Goal: Task Accomplishment & Management: Manage account settings

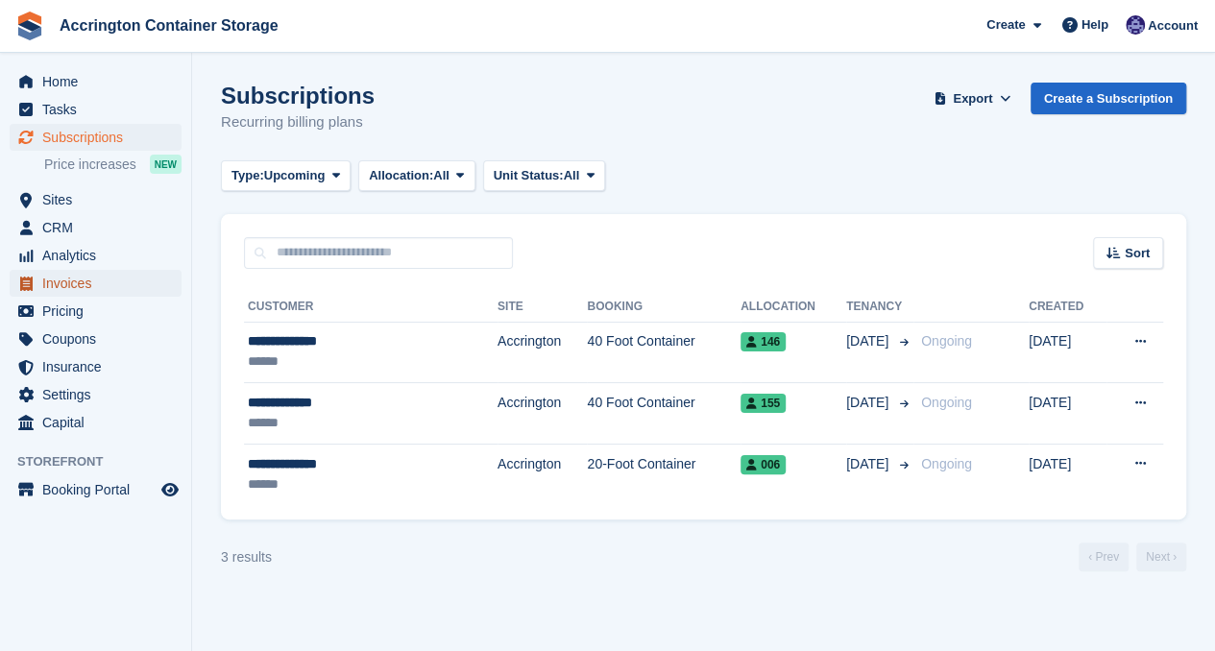
click at [88, 279] on span "Invoices" at bounding box center [99, 283] width 115 height 27
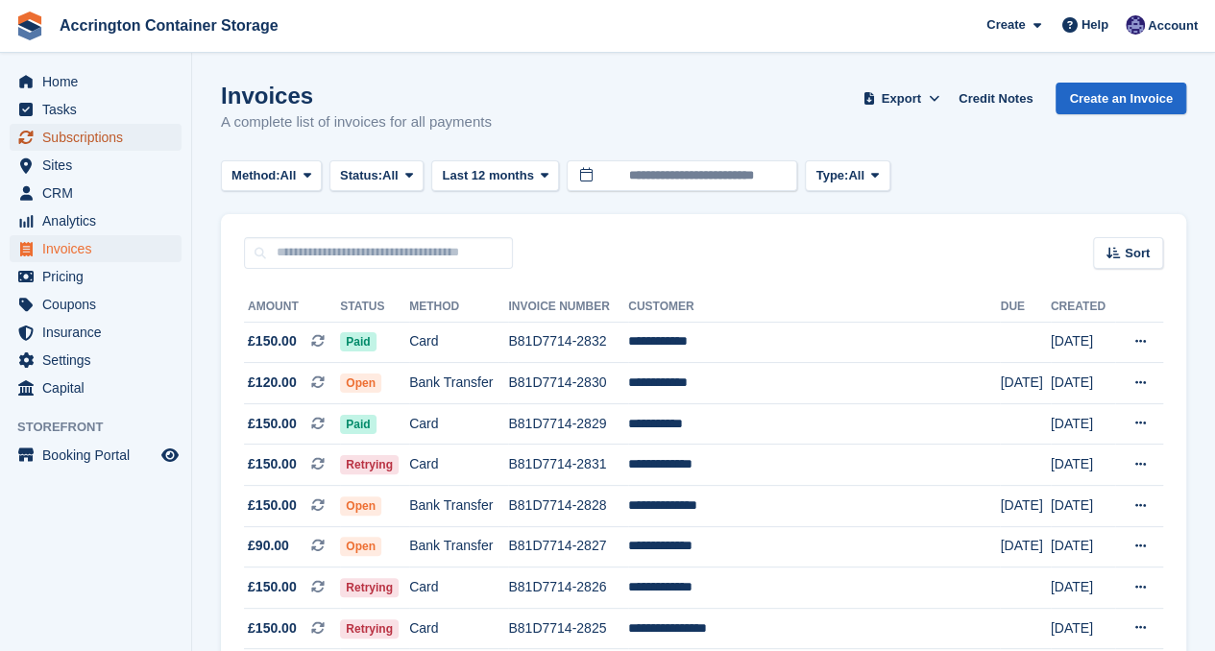
click at [73, 133] on span "Subscriptions" at bounding box center [99, 137] width 115 height 27
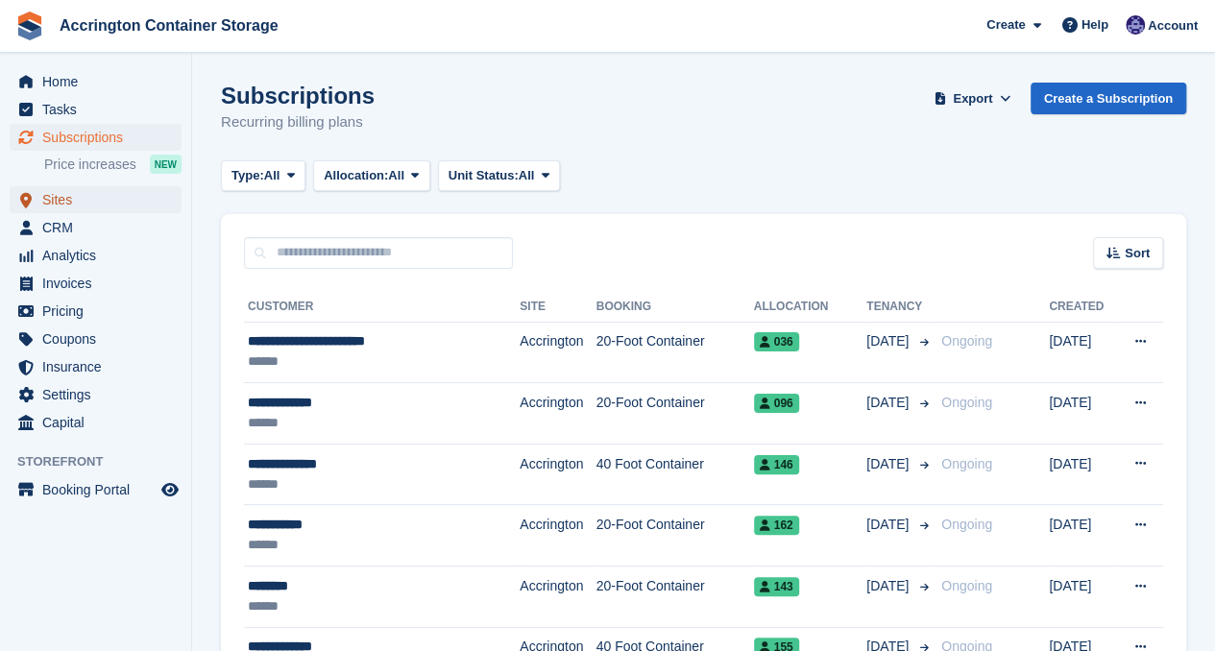
click at [91, 204] on span "Sites" at bounding box center [99, 199] width 115 height 27
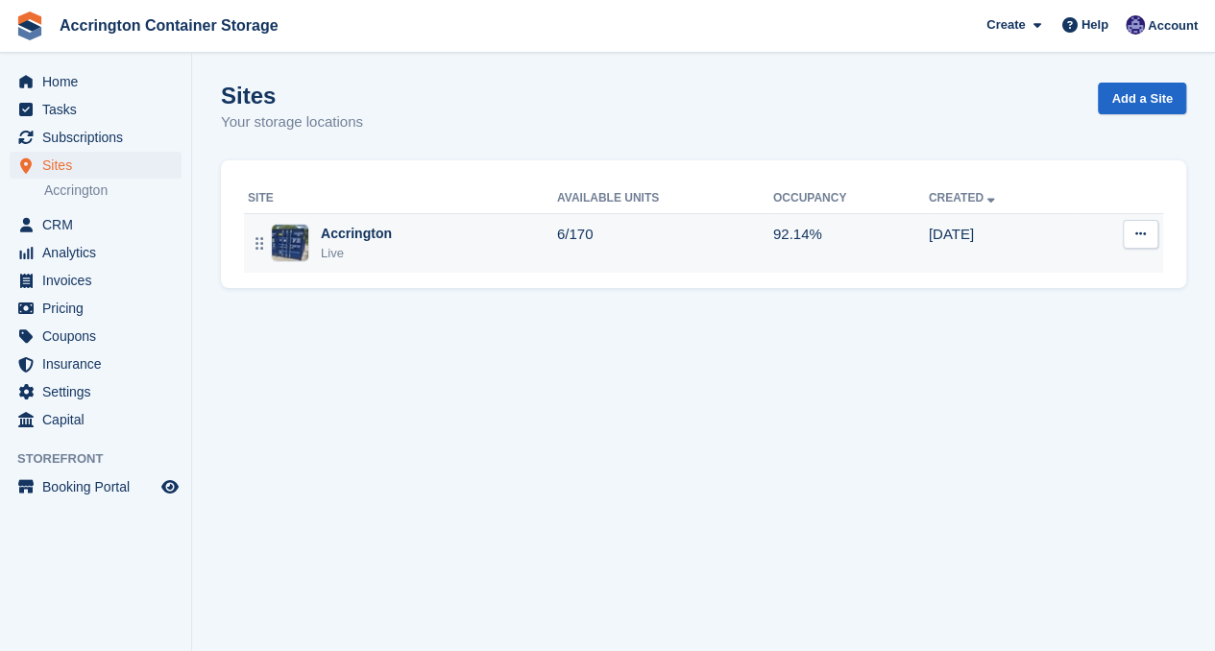
click at [403, 256] on div "Accrington Live" at bounding box center [402, 243] width 309 height 39
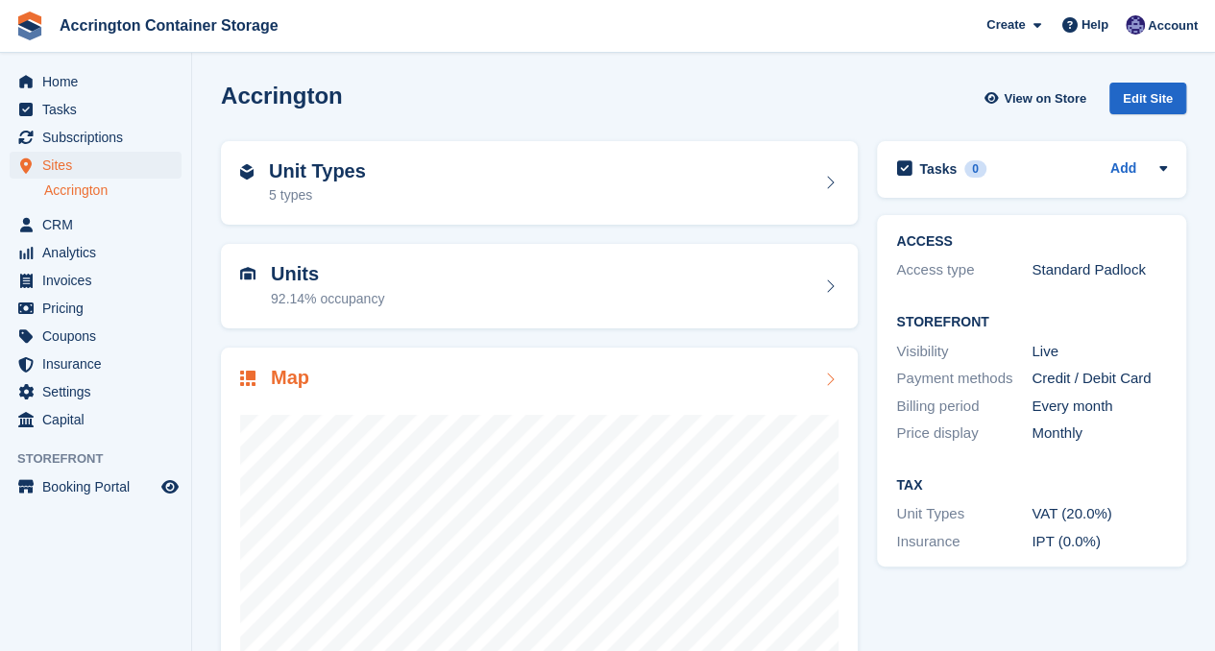
click at [432, 378] on div "Map" at bounding box center [539, 380] width 598 height 26
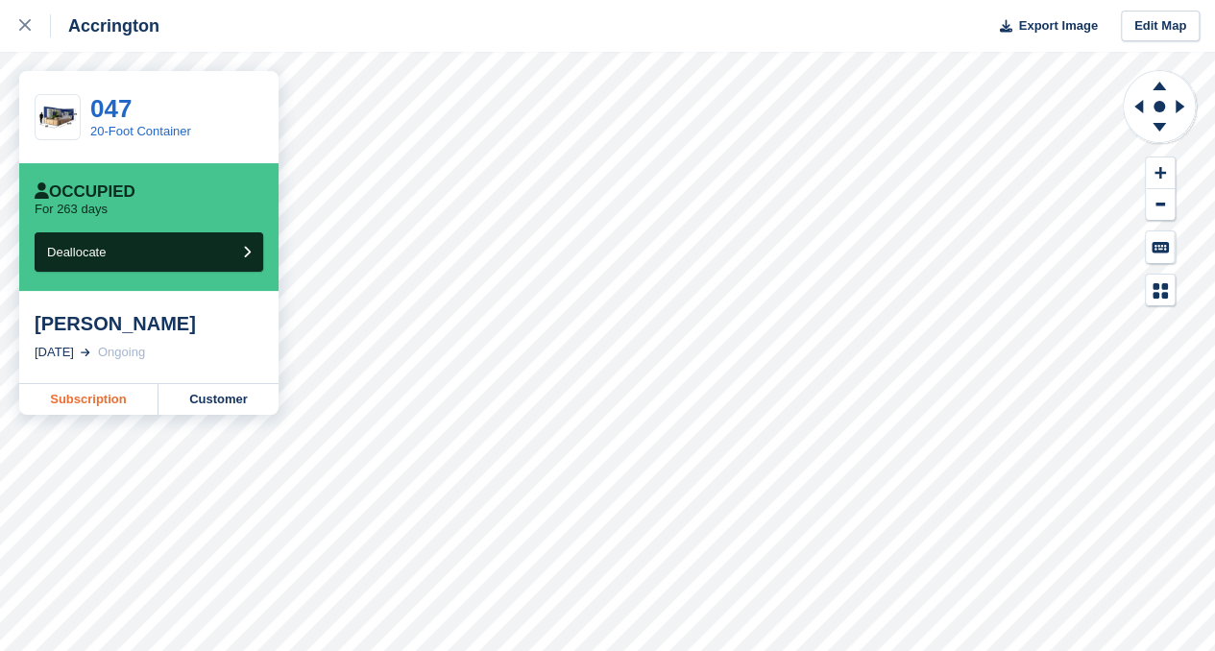
click at [73, 395] on link "Subscription" at bounding box center [88, 399] width 139 height 31
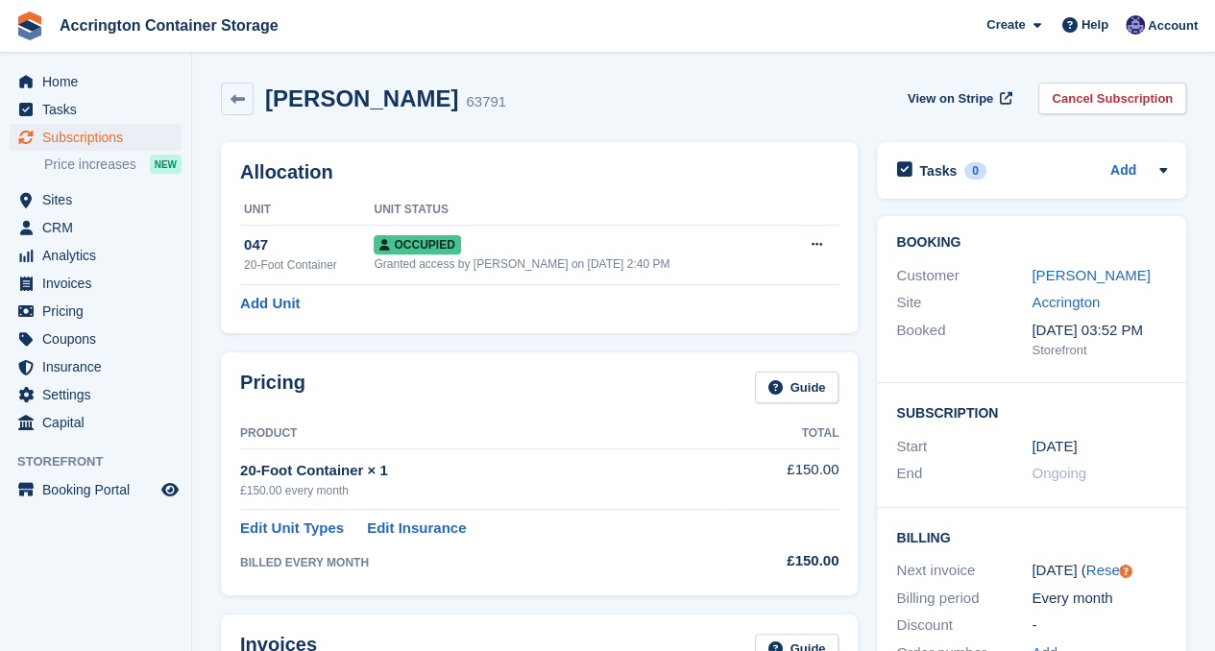
click at [638, 178] on h2 "Allocation" at bounding box center [539, 172] width 598 height 22
click at [1096, 97] on link "Cancel Subscription" at bounding box center [1112, 99] width 148 height 32
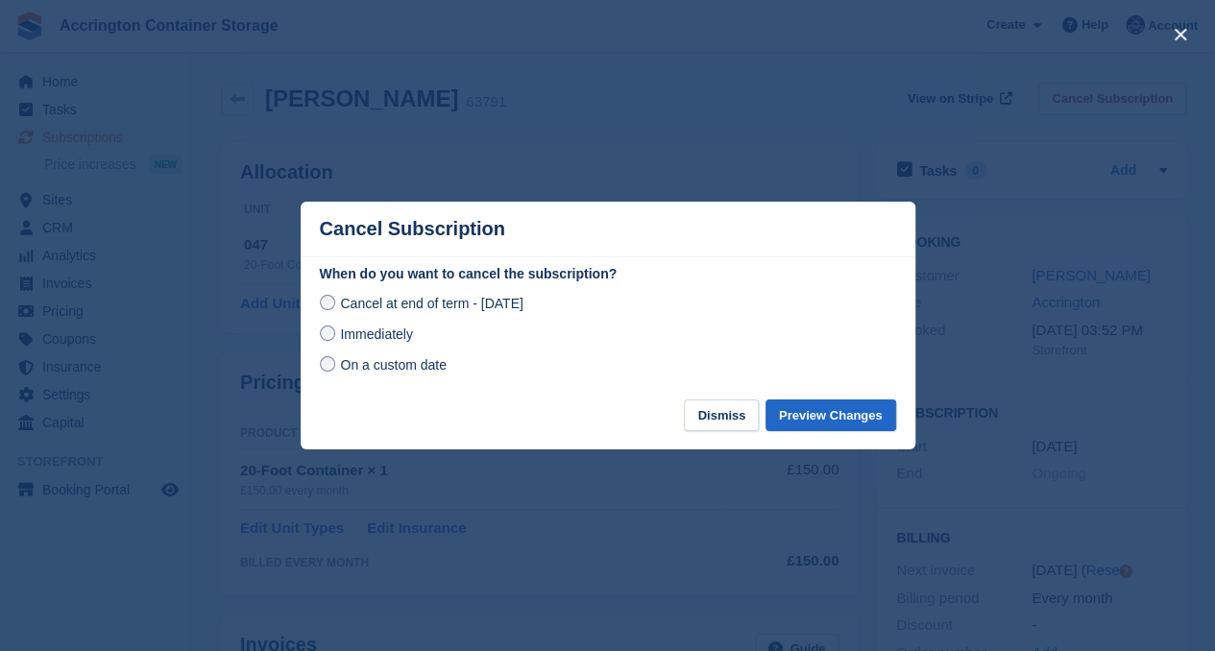
click at [383, 339] on span "Immediately" at bounding box center [376, 333] width 72 height 15
click at [453, 309] on span "Cancel at end of term - Saturday, 6th September, 2025" at bounding box center [431, 303] width 182 height 15
click at [388, 339] on span "Immediately" at bounding box center [376, 333] width 72 height 15
click at [812, 409] on button "Preview Changes" at bounding box center [830, 415] width 131 height 32
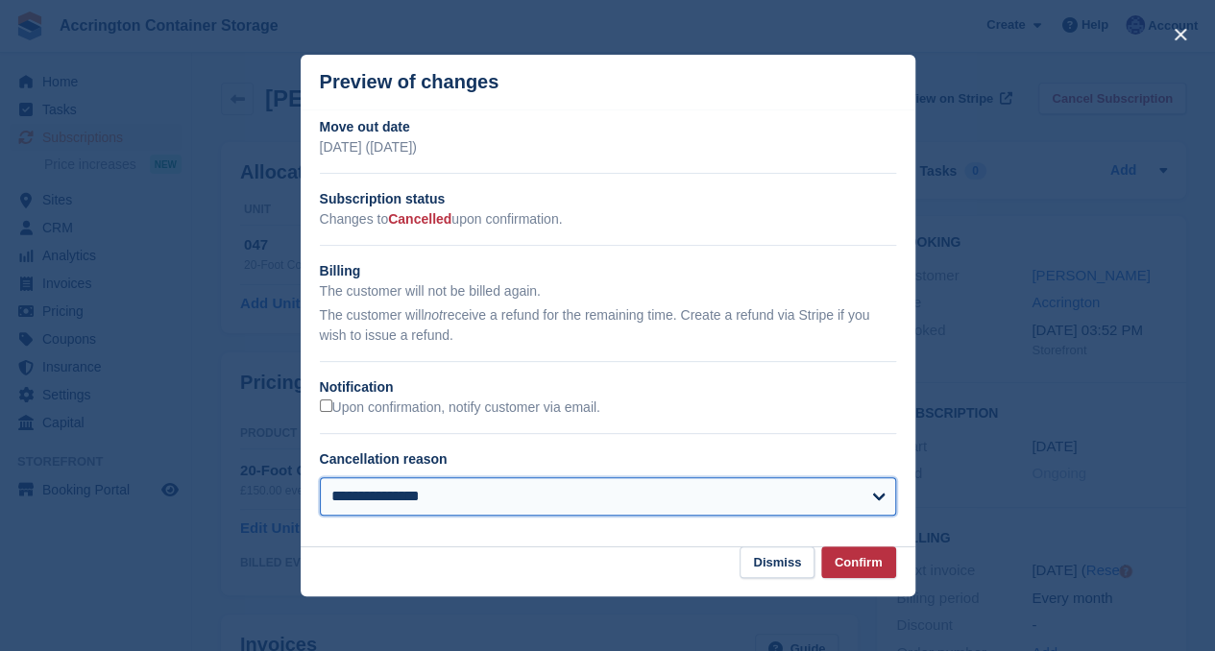
click at [474, 496] on select "**********" at bounding box center [608, 496] width 576 height 38
select select "**********"
click at [320, 479] on select "**********" at bounding box center [608, 496] width 576 height 38
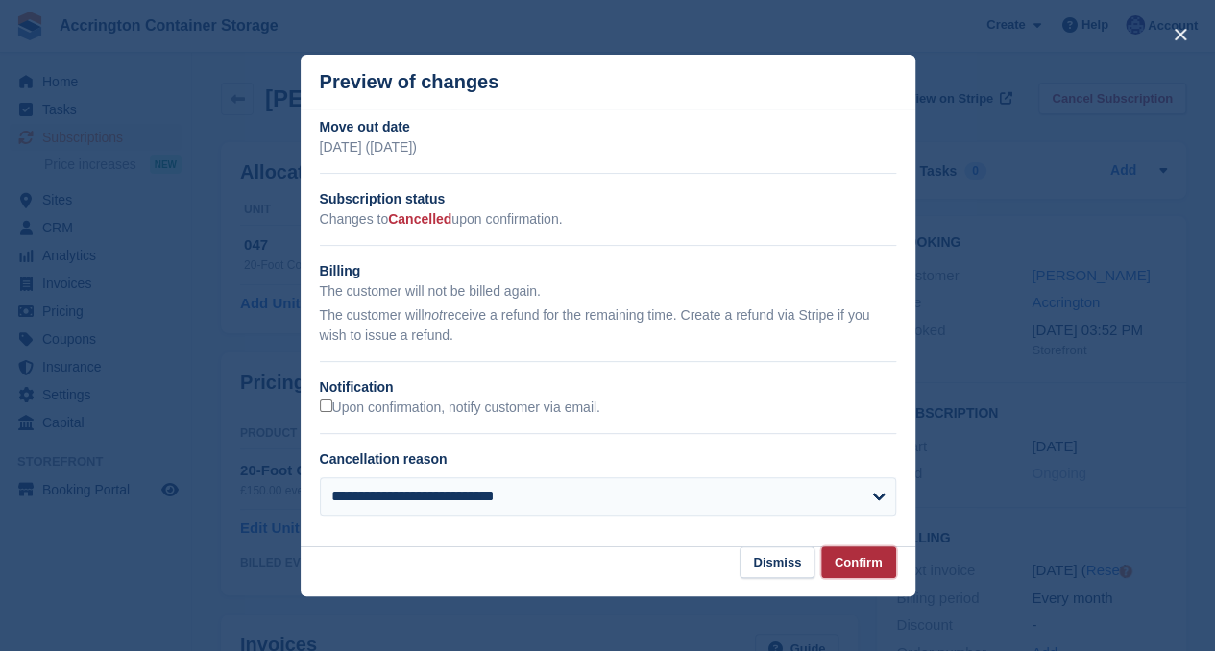
click at [851, 558] on button "Confirm" at bounding box center [858, 562] width 75 height 32
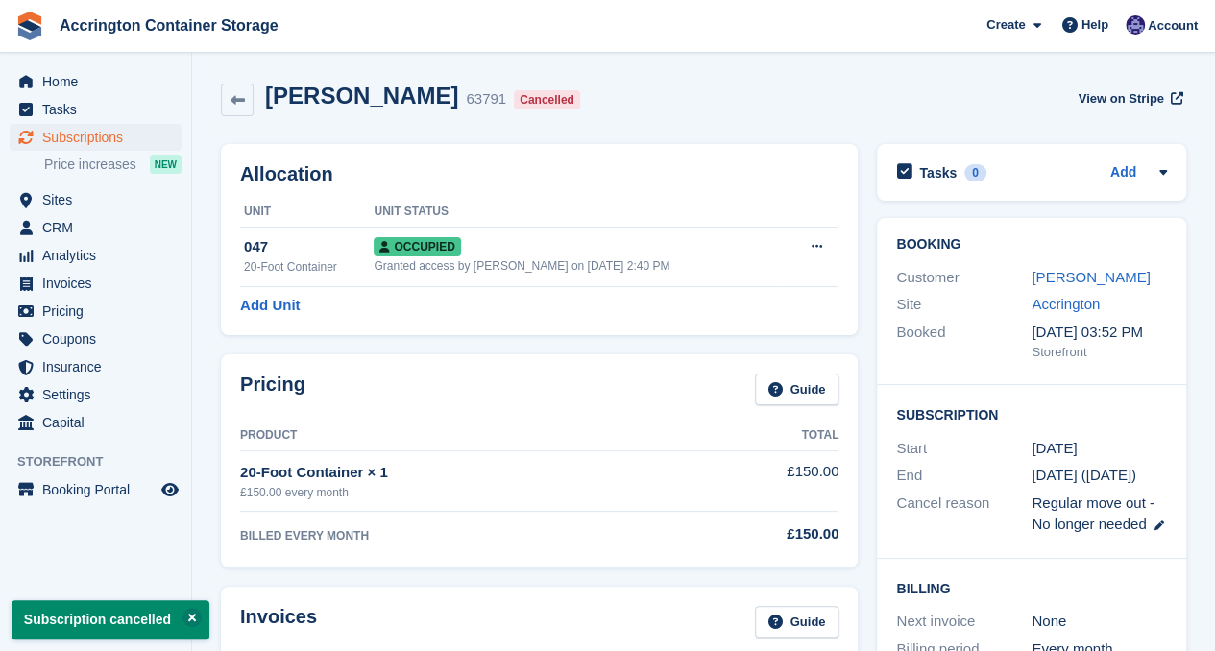
scroll to position [41, 0]
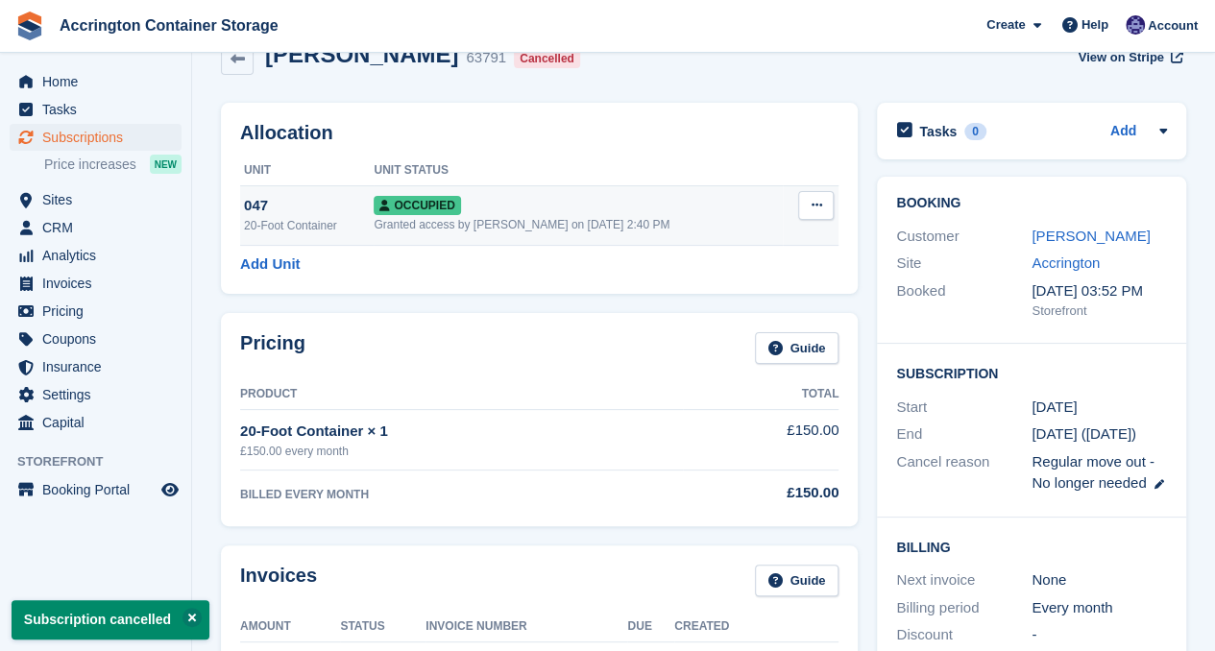
click at [822, 215] on button at bounding box center [816, 205] width 36 height 29
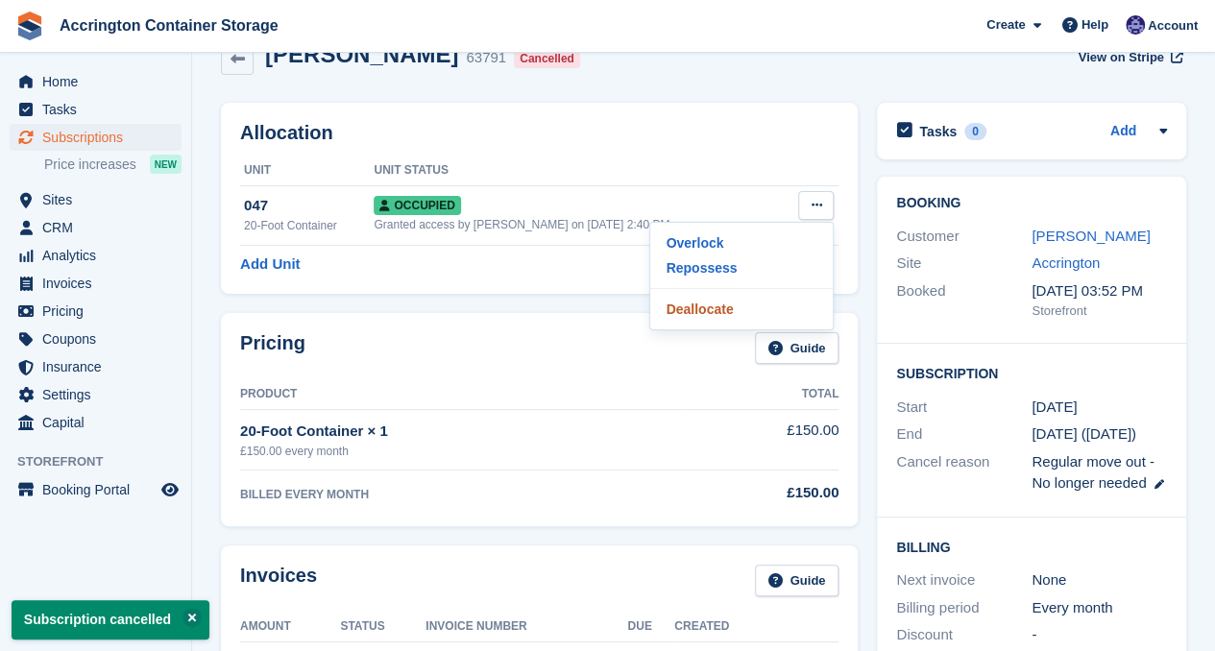
drag, startPoint x: 725, startPoint y: 310, endPoint x: 678, endPoint y: 74, distance: 240.8
click at [725, 310] on p "Deallocate" at bounding box center [741, 309] width 167 height 25
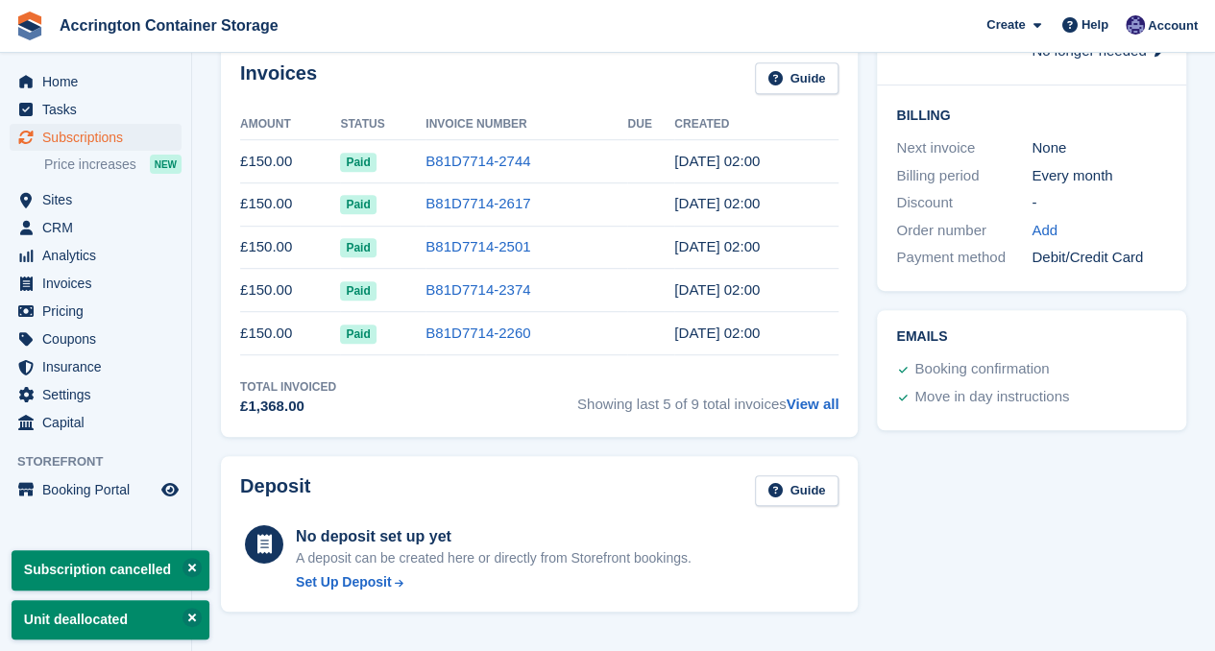
scroll to position [0, 0]
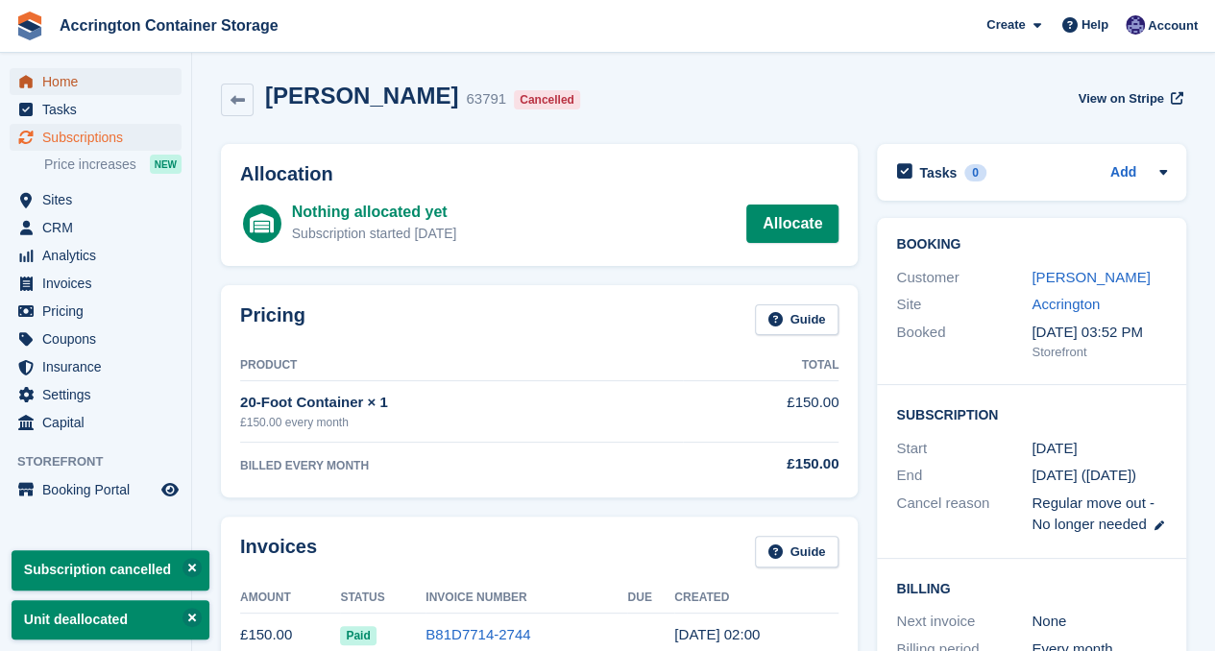
click at [71, 90] on span "Home" at bounding box center [99, 81] width 115 height 27
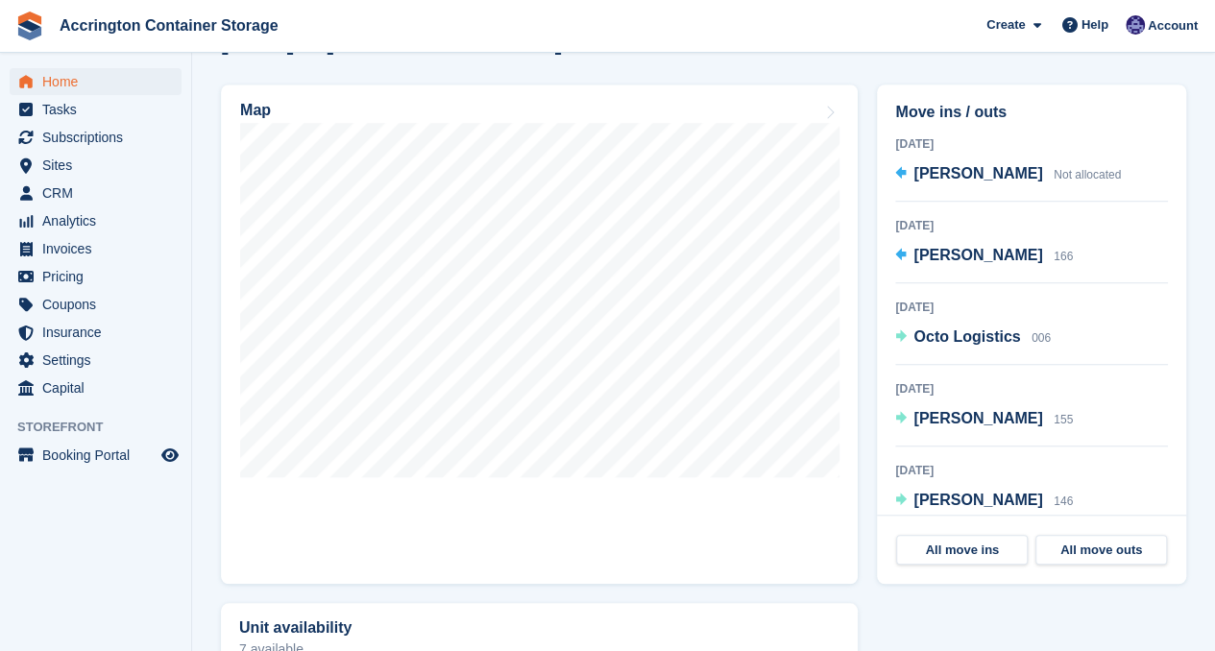
scroll to position [598, 0]
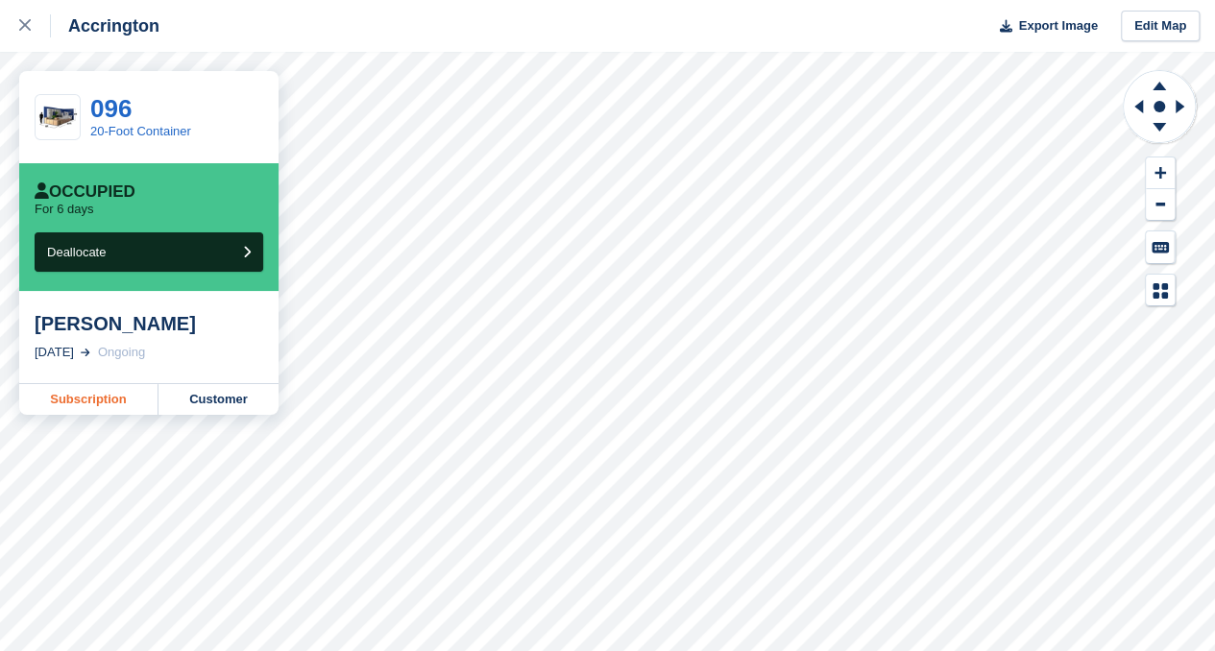
click at [69, 402] on link "Subscription" at bounding box center [88, 399] width 139 height 31
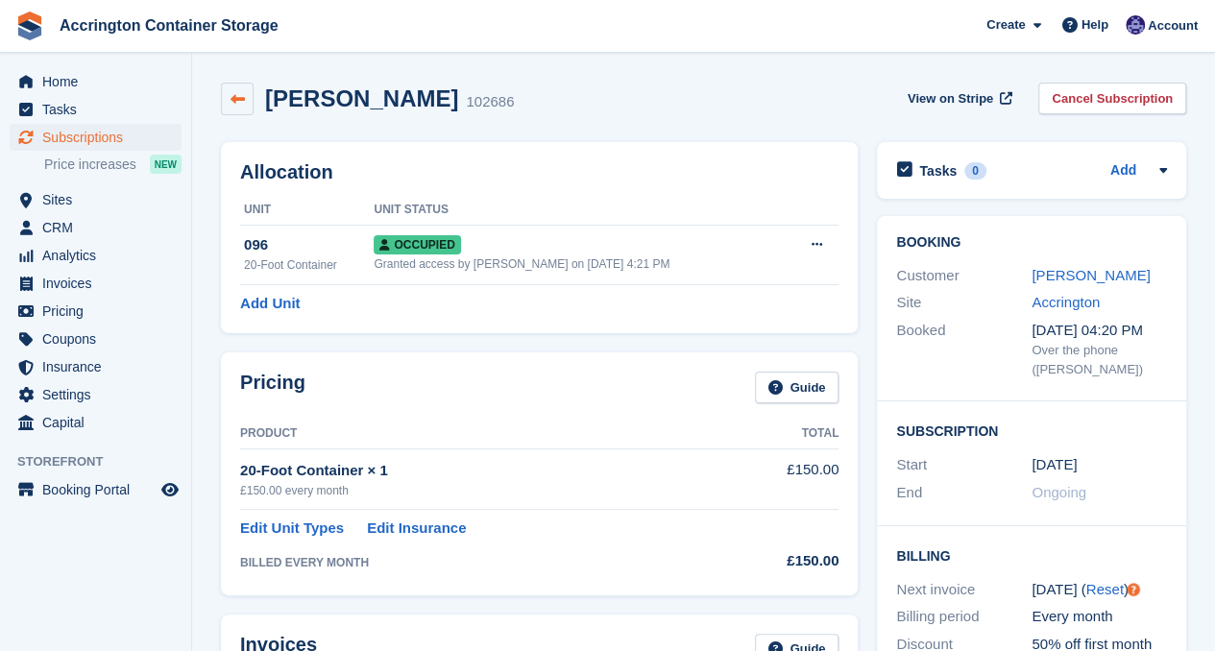
click at [236, 88] on link at bounding box center [237, 99] width 33 height 33
